Goal: Find specific page/section: Find specific page/section

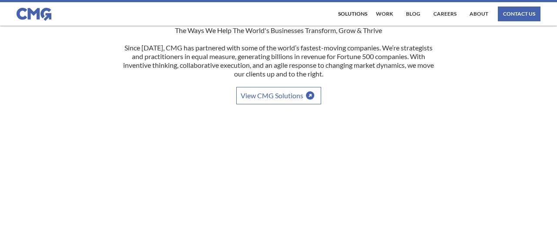
scroll to position [181, 0]
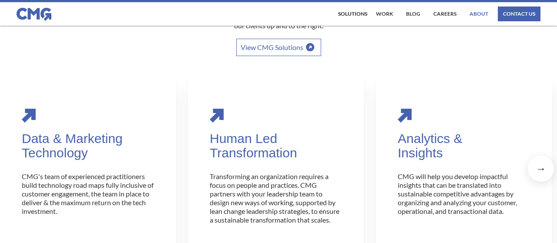
click at [479, 15] on link "About" at bounding box center [478, 14] width 23 height 15
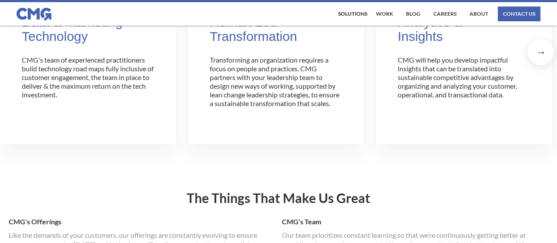
scroll to position [90, 0]
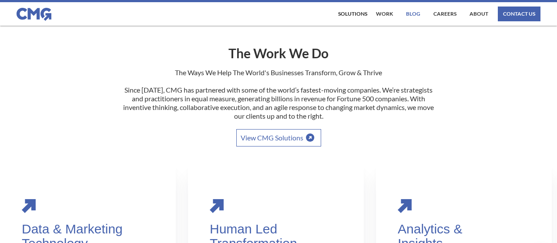
click at [413, 14] on link "Blog" at bounding box center [412, 14] width 19 height 15
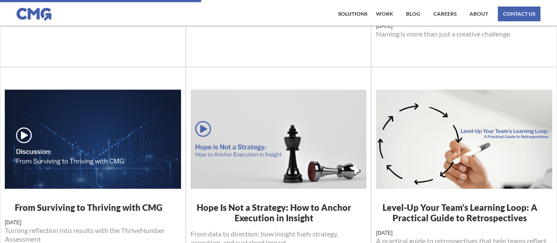
scroll to position [226, 0]
